Goal: Task Accomplishment & Management: Use online tool/utility

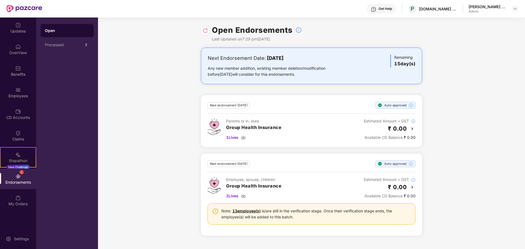
click at [205, 29] on img at bounding box center [205, 30] width 5 height 5
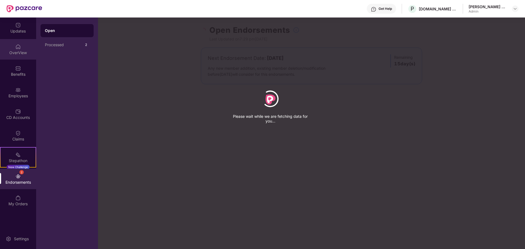
click at [19, 55] on div "OverView" at bounding box center [18, 52] width 36 height 5
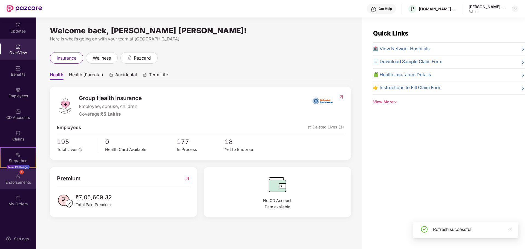
click at [20, 179] on img at bounding box center [17, 176] width 5 height 5
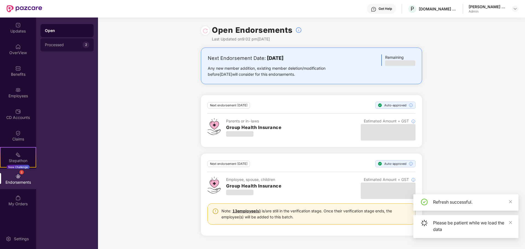
click at [56, 46] on div "Processed" at bounding box center [64, 45] width 38 height 4
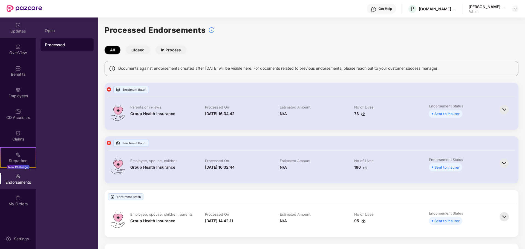
click at [13, 33] on div "Updates" at bounding box center [18, 30] width 36 height 5
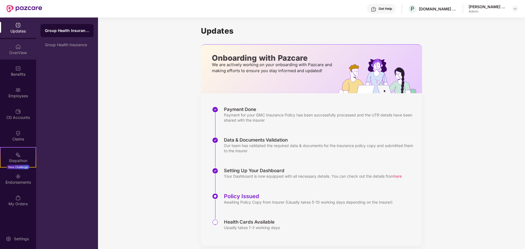
click at [14, 49] on div "OverView" at bounding box center [18, 49] width 36 height 21
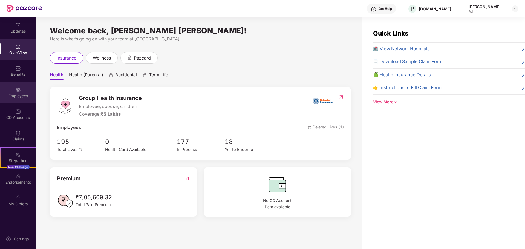
click at [18, 90] on img at bounding box center [17, 89] width 5 height 5
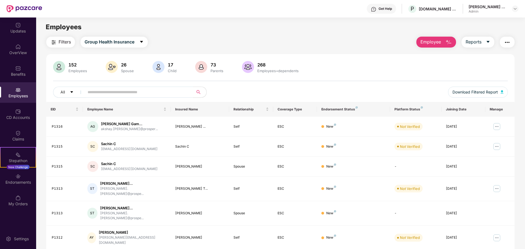
click at [415, 110] on div "Platform Status" at bounding box center [415, 109] width 42 height 4
click at [411, 111] on div "Platform Status" at bounding box center [415, 109] width 42 height 4
click at [475, 41] on span "Reports" at bounding box center [474, 42] width 16 height 7
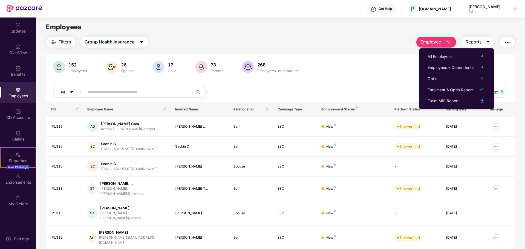
click at [475, 41] on span "Reports" at bounding box center [474, 42] width 16 height 7
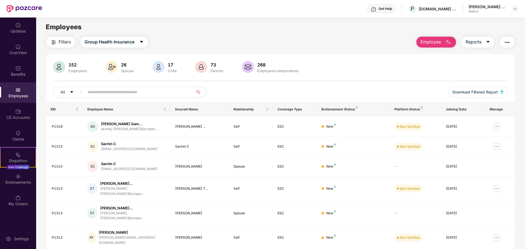
click at [512, 39] on button "button" at bounding box center [507, 42] width 15 height 11
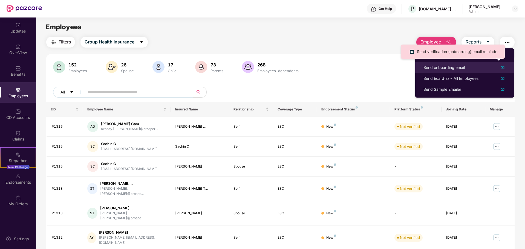
click at [433, 69] on div "Send onboarding email" at bounding box center [444, 68] width 41 height 6
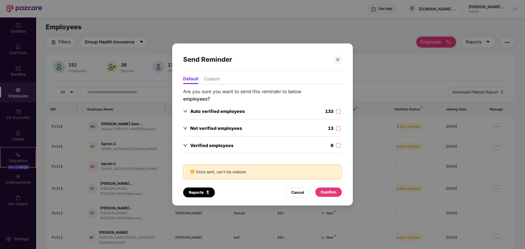
click at [186, 111] on icon "down" at bounding box center [185, 111] width 4 height 4
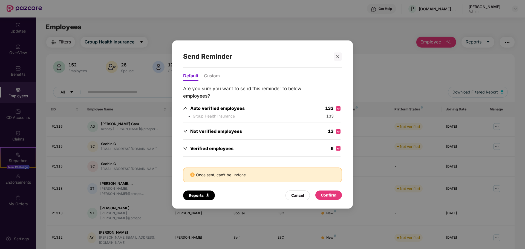
click at [187, 149] on icon "down" at bounding box center [185, 148] width 4 height 4
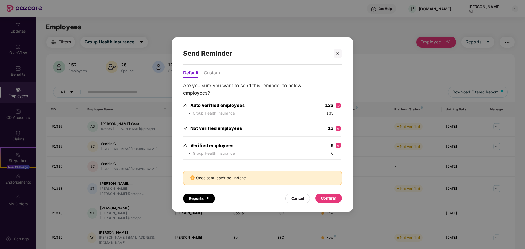
click at [186, 129] on icon "down" at bounding box center [185, 128] width 4 height 2
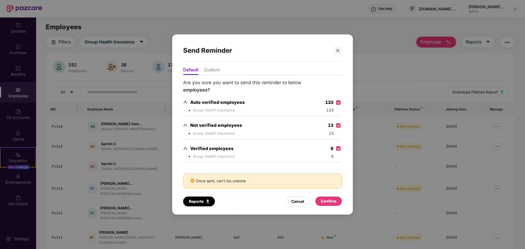
click at [213, 70] on li "Custom" at bounding box center [212, 71] width 16 height 8
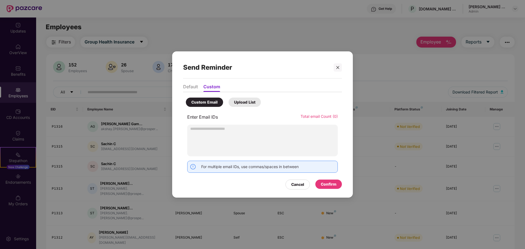
click at [194, 91] on li "Default" at bounding box center [190, 88] width 15 height 8
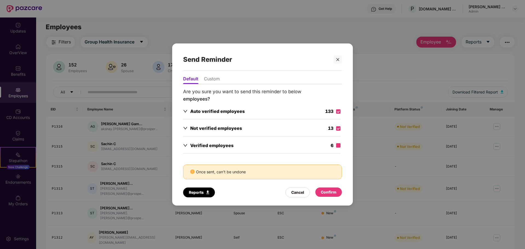
click at [338, 143] on label at bounding box center [338, 146] width 4 height 6
click at [186, 146] on icon "down" at bounding box center [185, 145] width 4 height 2
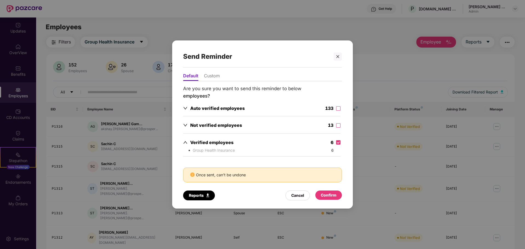
click at [319, 194] on div "Confirm" at bounding box center [328, 195] width 27 height 9
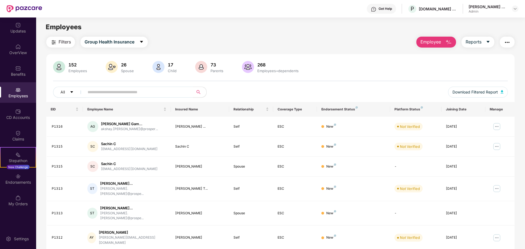
click at [502, 39] on button "button" at bounding box center [507, 42] width 15 height 11
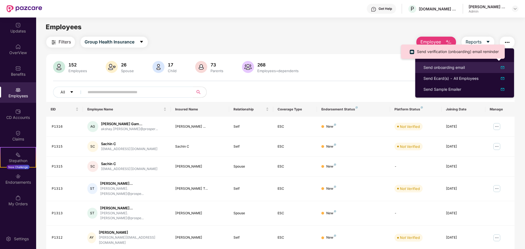
click at [450, 67] on div "Send onboarding email" at bounding box center [444, 68] width 41 height 6
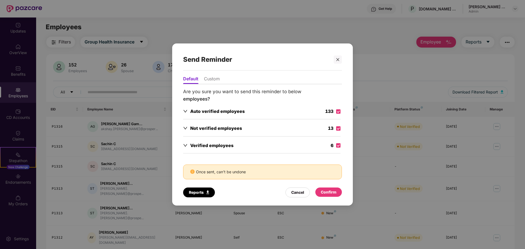
click at [330, 192] on div "Confirm" at bounding box center [329, 192] width 16 height 6
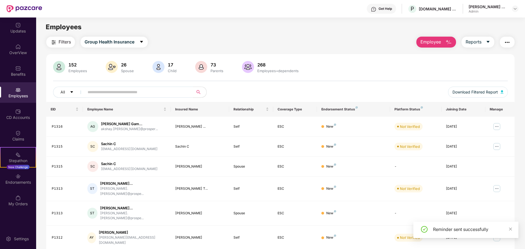
click at [503, 43] on button "button" at bounding box center [507, 42] width 15 height 11
